Goal: Information Seeking & Learning: Learn about a topic

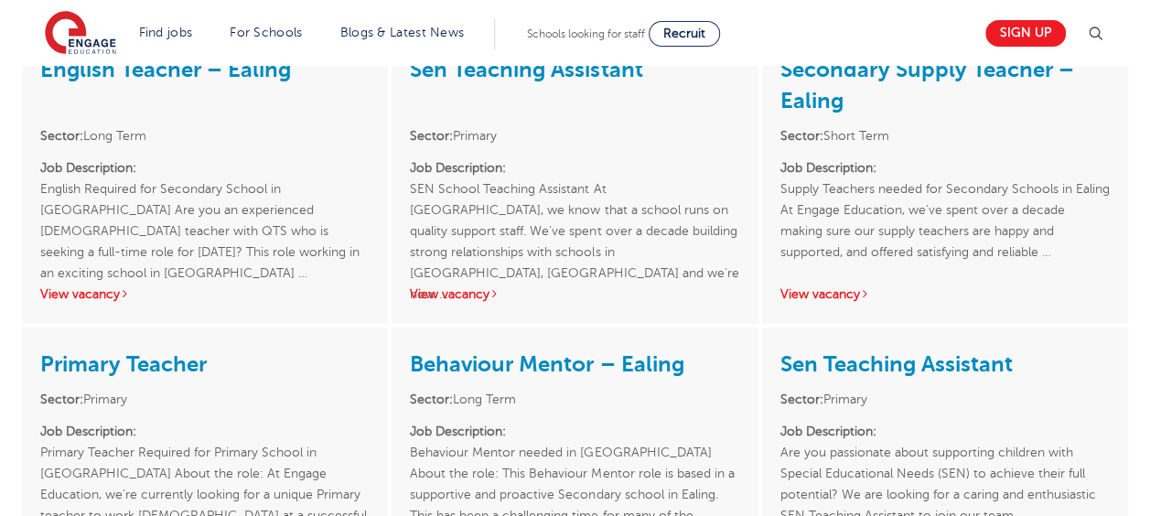
scroll to position [2746, 0]
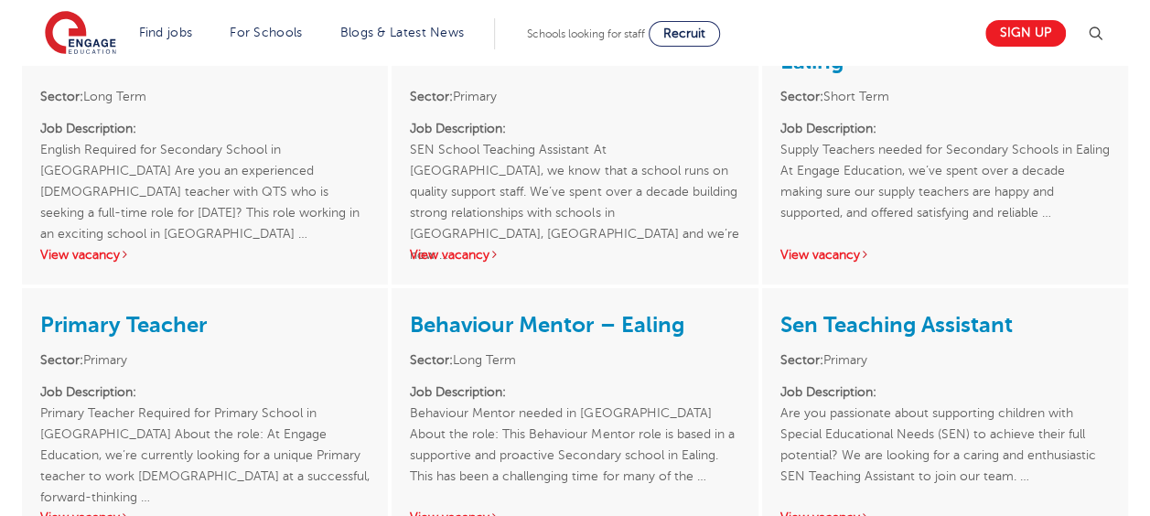
click at [635, 308] on div "Behaviour Mentor – Ealing Sector: Long Term Job Description: Behaviour Mentor n…" at bounding box center [575, 417] width 366 height 259
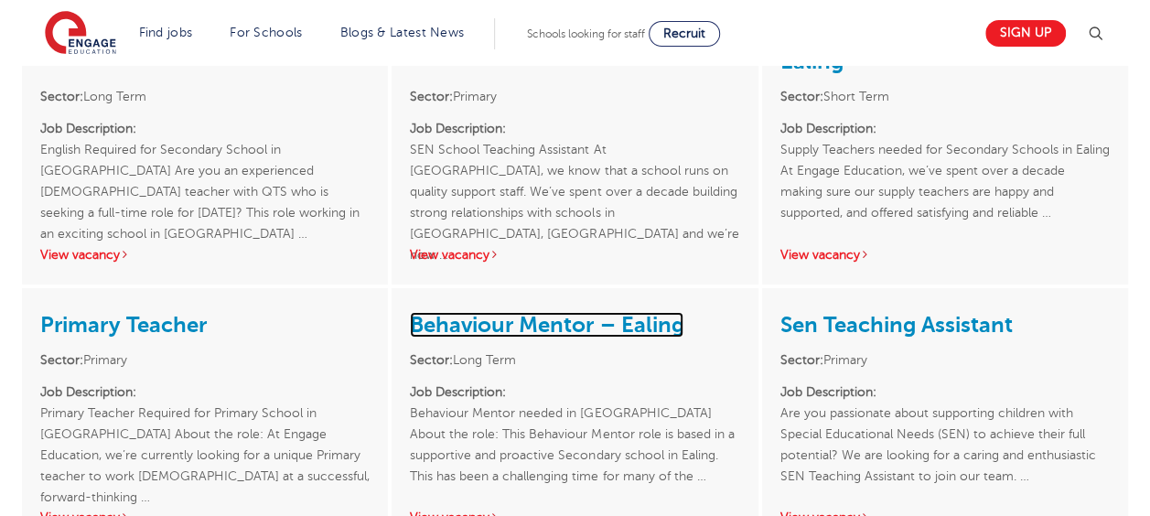
click at [579, 312] on link "Behaviour Mentor – Ealing" at bounding box center [547, 325] width 274 height 26
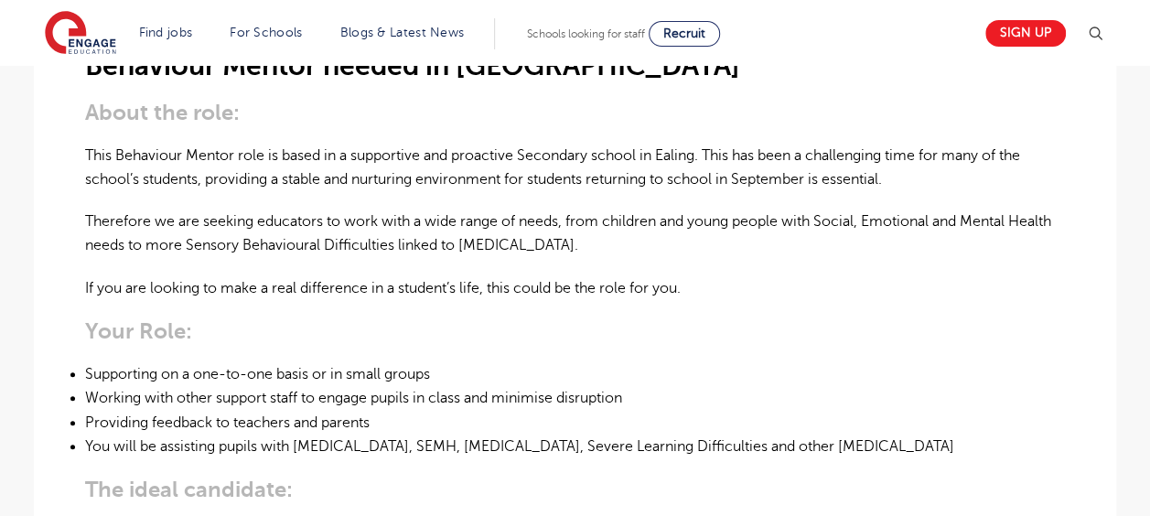
scroll to position [458, 0]
